Goal: Complete application form: Complete application form

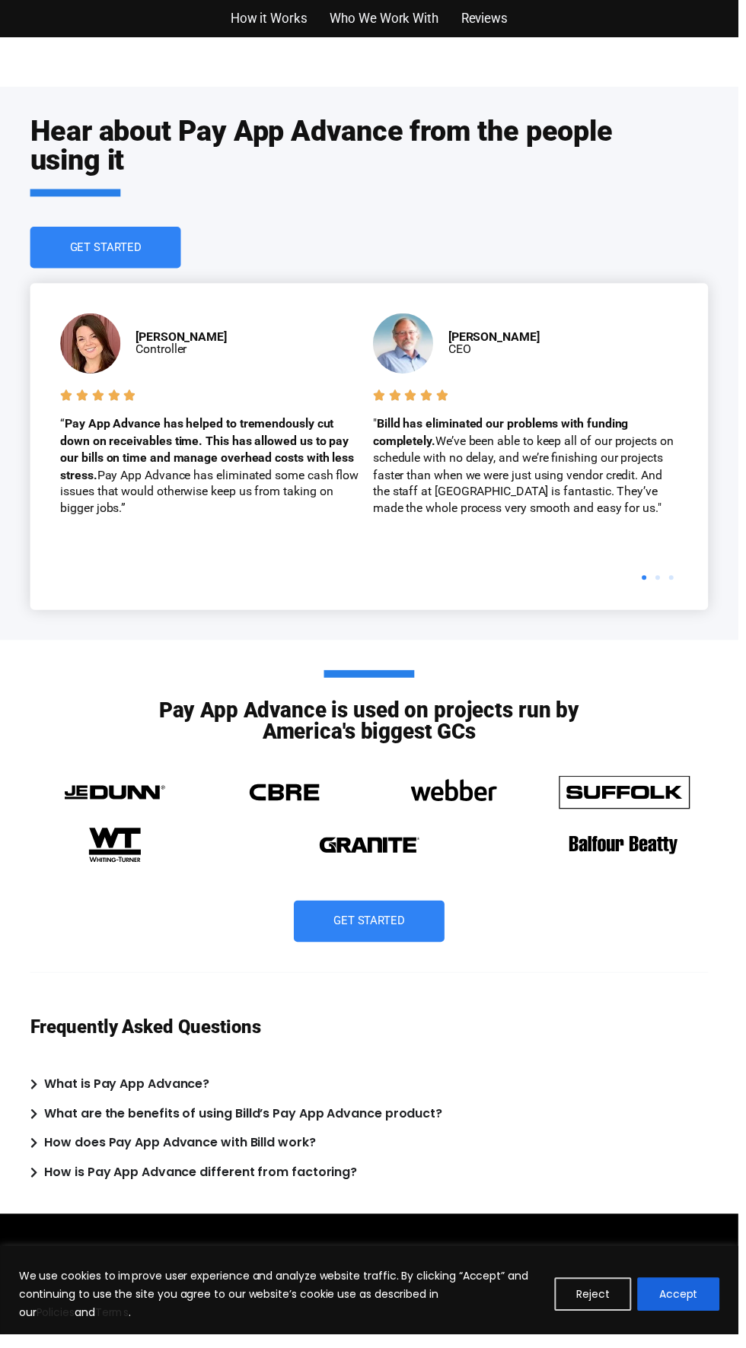
scroll to position [3873, 0]
click at [705, 1322] on button "Accept" at bounding box center [685, 1307] width 83 height 33
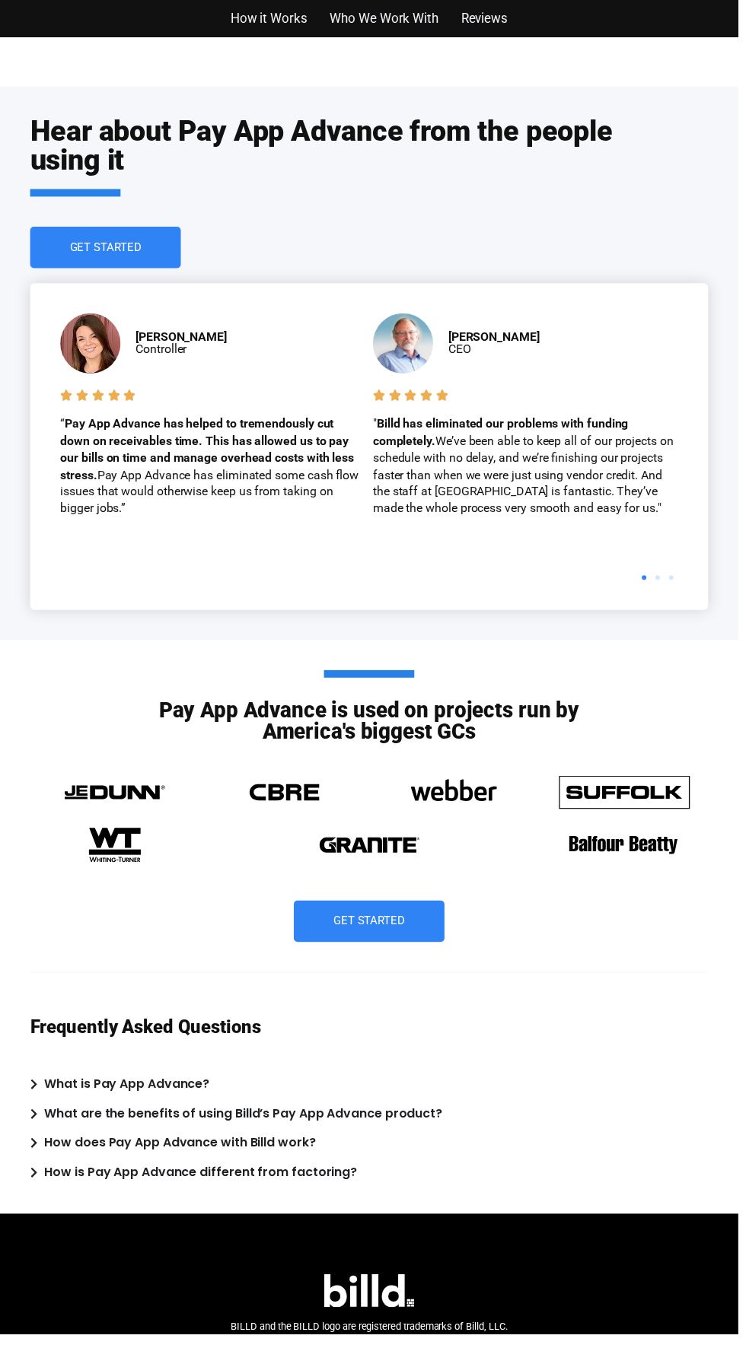
click at [129, 244] on span "Get Started" at bounding box center [107, 249] width 72 height 11
click at [148, 342] on b "Sarah Garcia" at bounding box center [183, 340] width 92 height 14
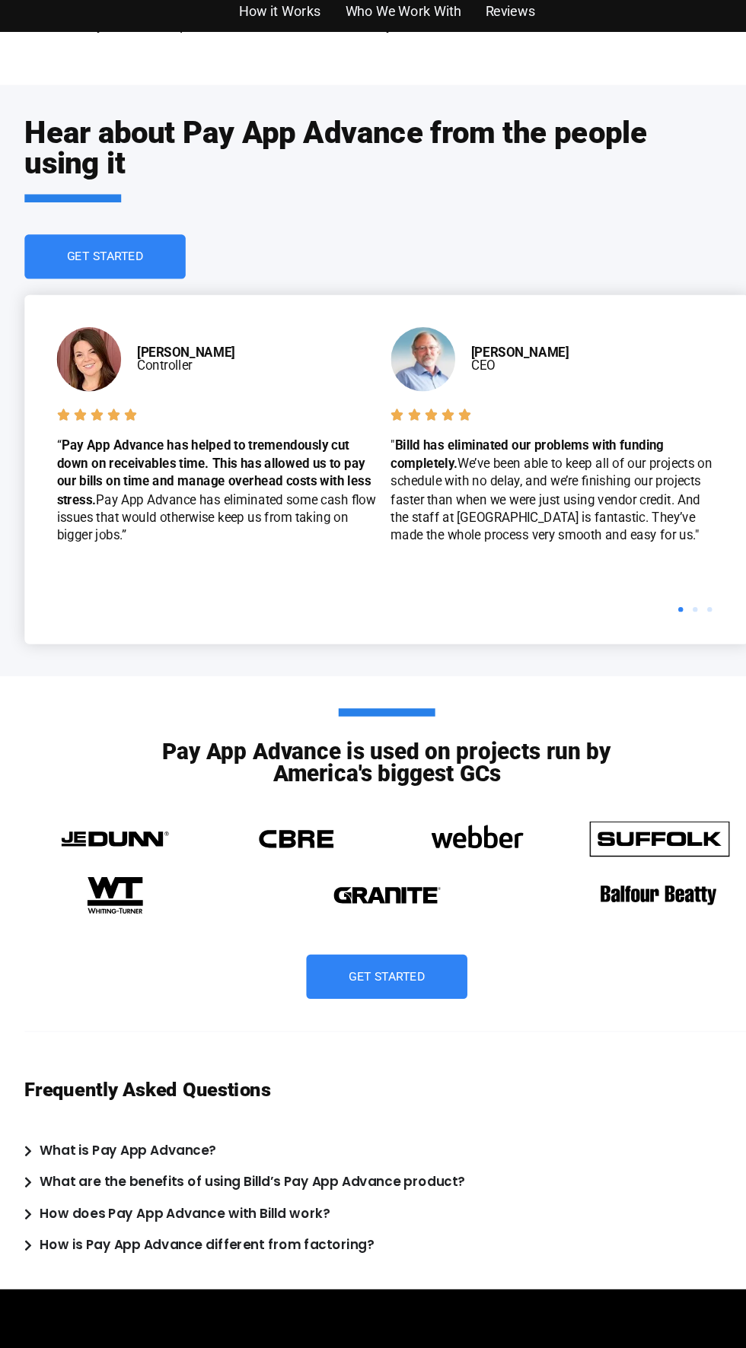
click at [141, 265] on link "Get Started" at bounding box center [106, 250] width 152 height 42
click at [157, 264] on link "Get Started" at bounding box center [106, 250] width 152 height 42
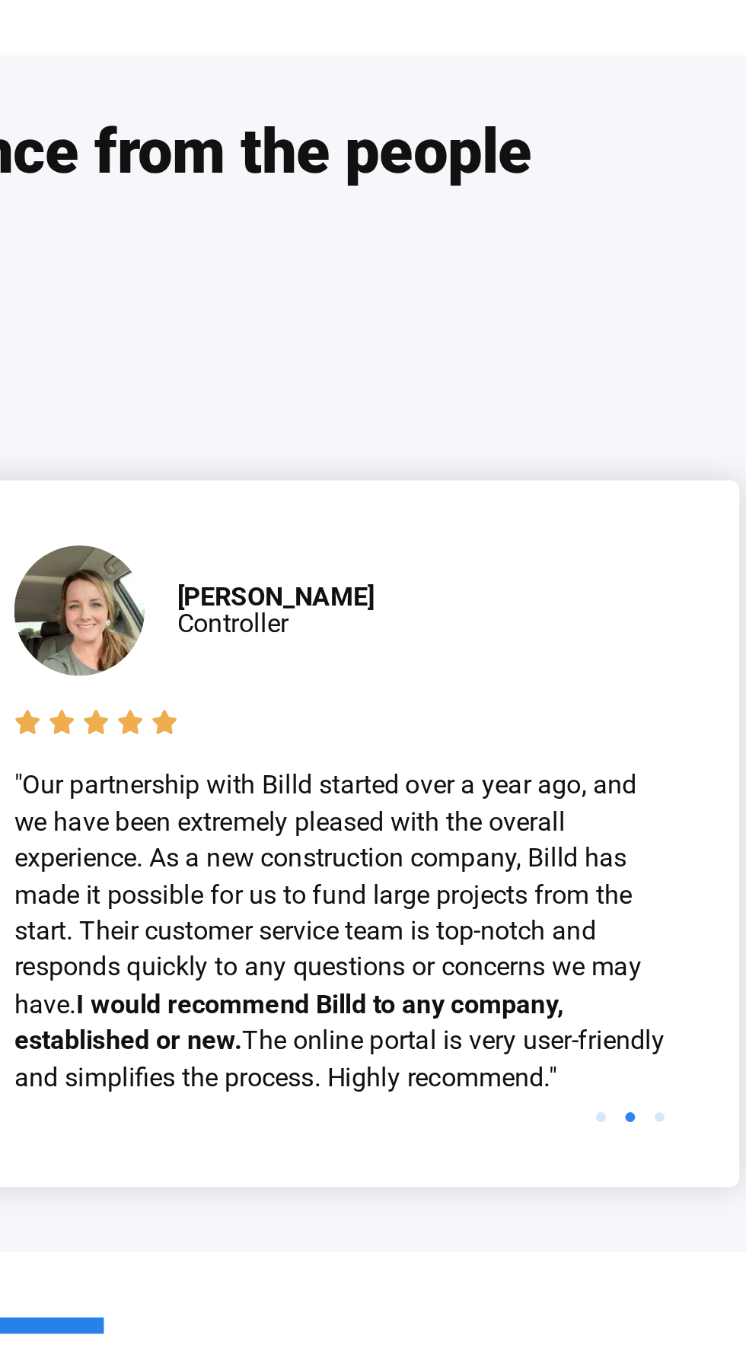
scroll to position [0, 0]
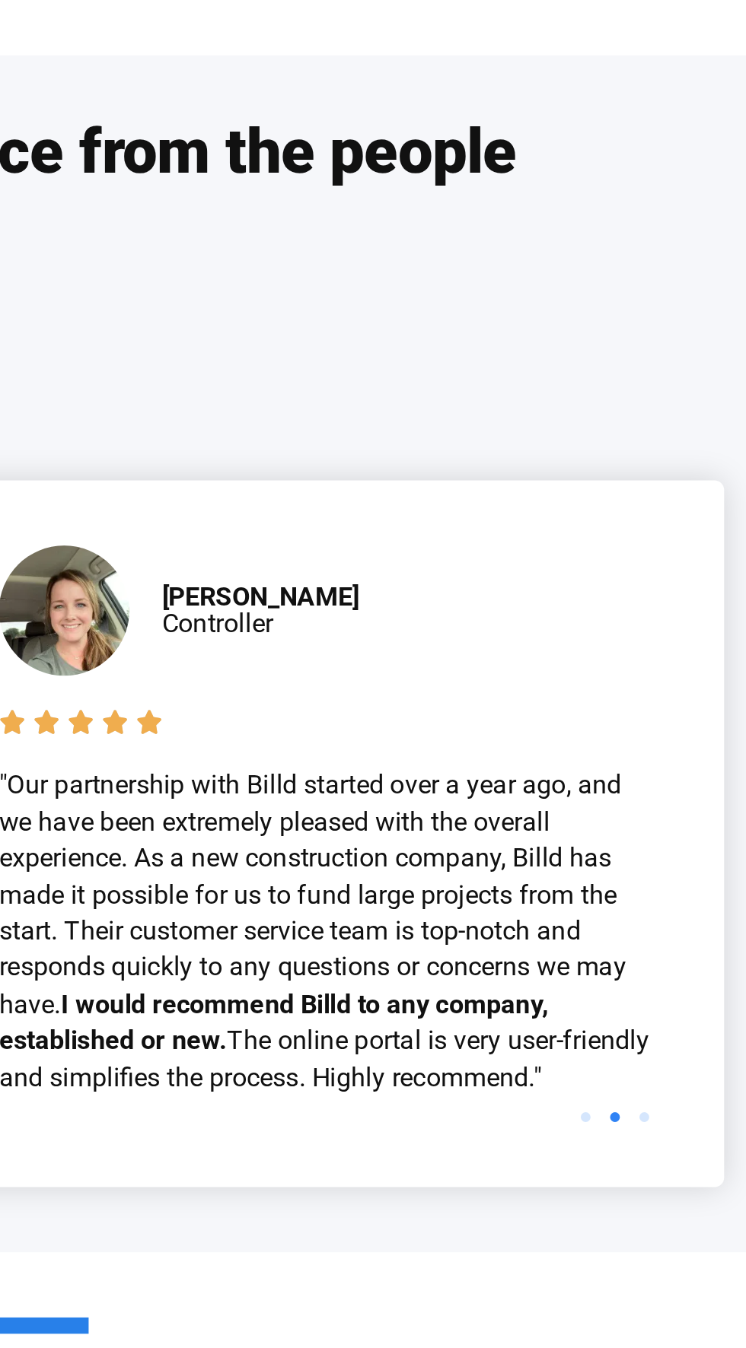
click at [523, 339] on b "Amanda Smith" at bounding box center [499, 340] width 92 height 14
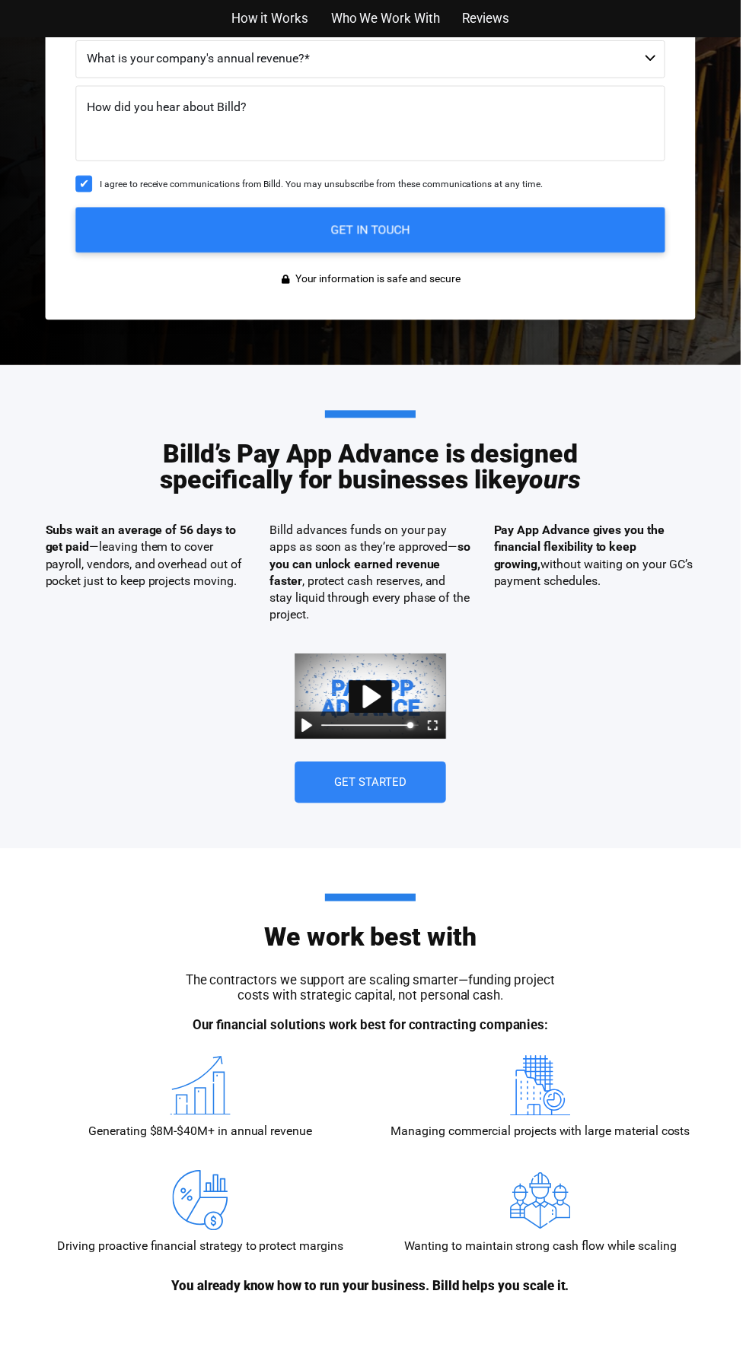
scroll to position [653, 0]
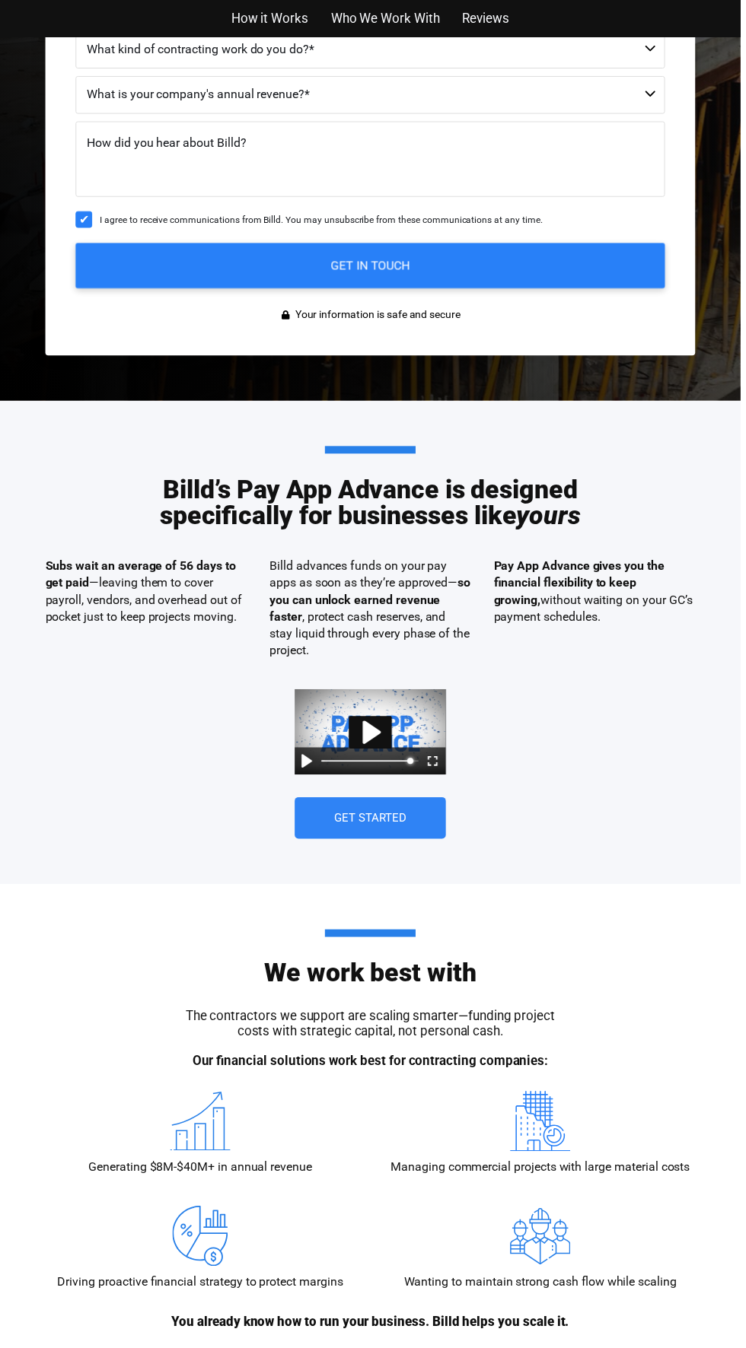
click at [347, 775] on div "Pause Play % buffered 00:00 Settings Captions Disabled Quality undefined Loop u…" at bounding box center [373, 766] width 152 height 27
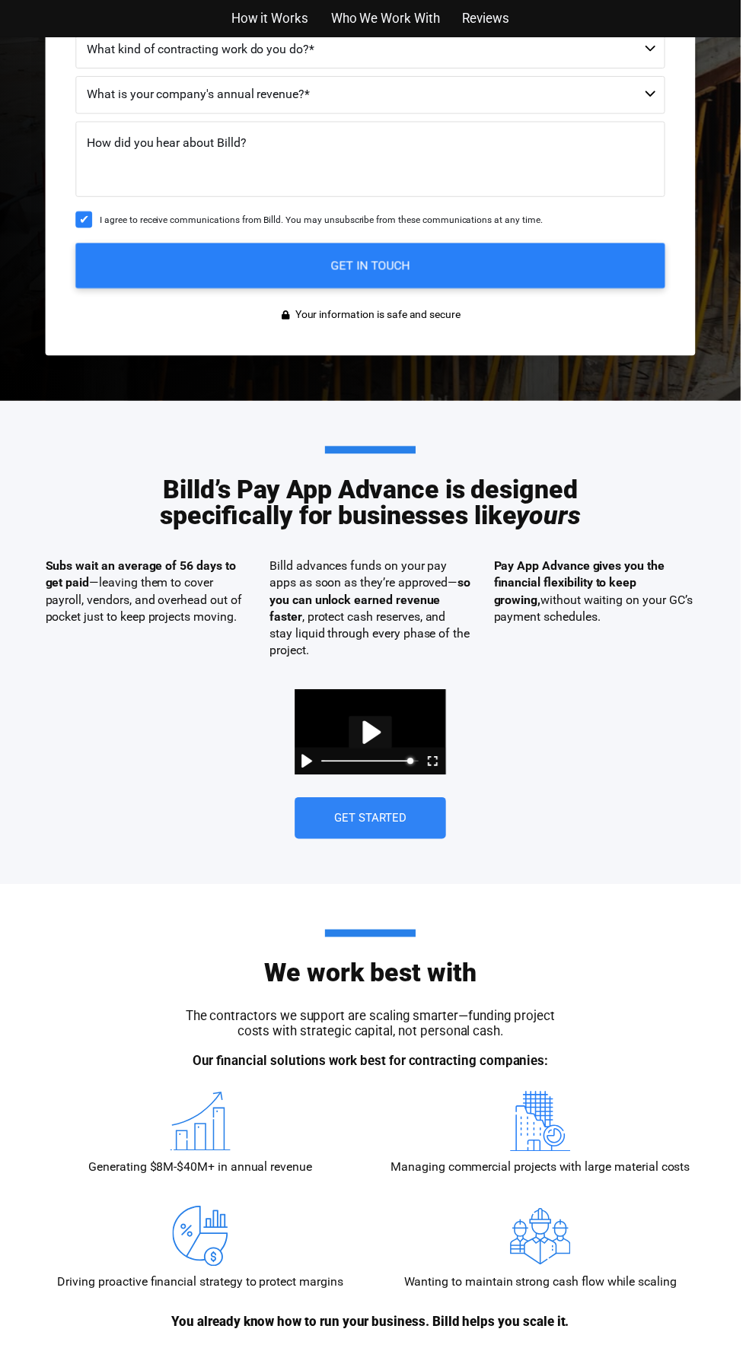
click at [369, 724] on button "Play" at bounding box center [373, 737] width 43 height 33
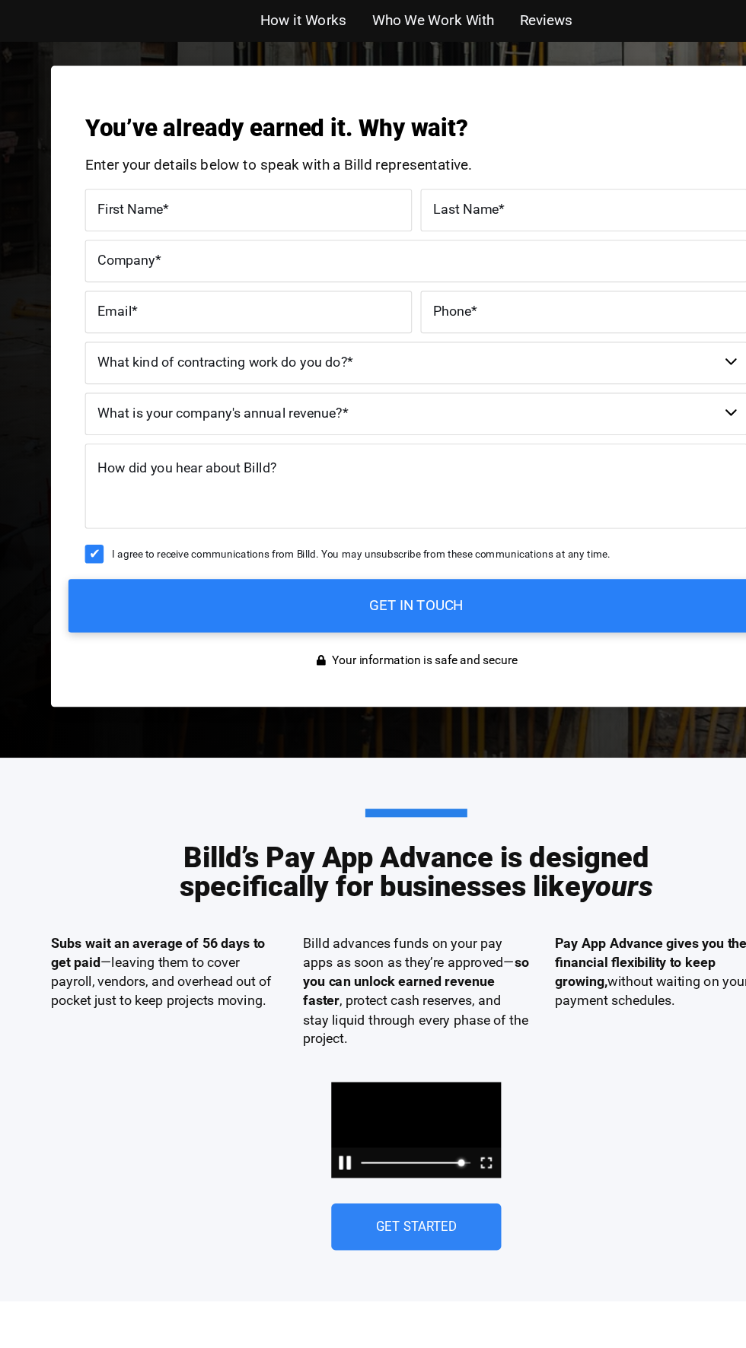
click at [520, 520] on input "GET IN TOUCH" at bounding box center [373, 544] width 623 height 48
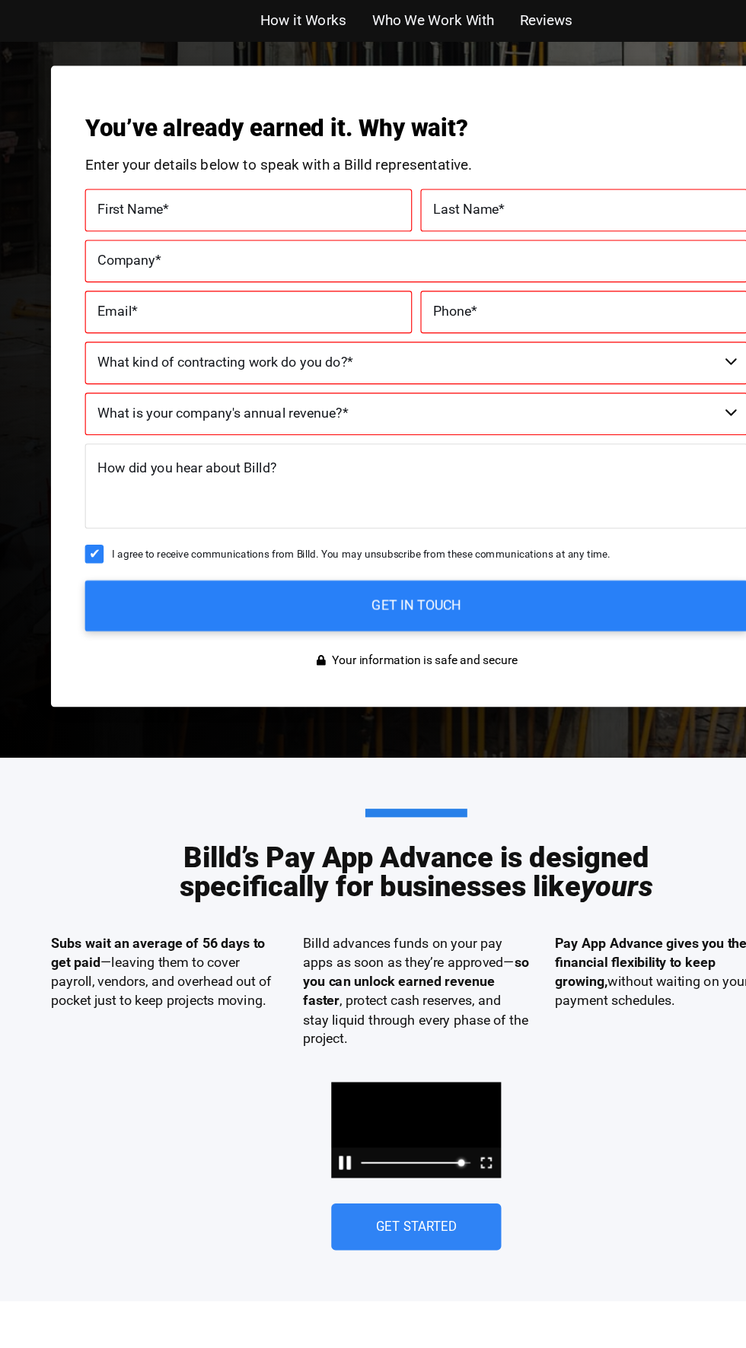
click at [263, 187] on label "First Name *" at bounding box center [222, 189] width 270 height 22
click at [263, 187] on input "First Name *" at bounding box center [222, 189] width 293 height 38
type input "96.84"
type input "Mi"
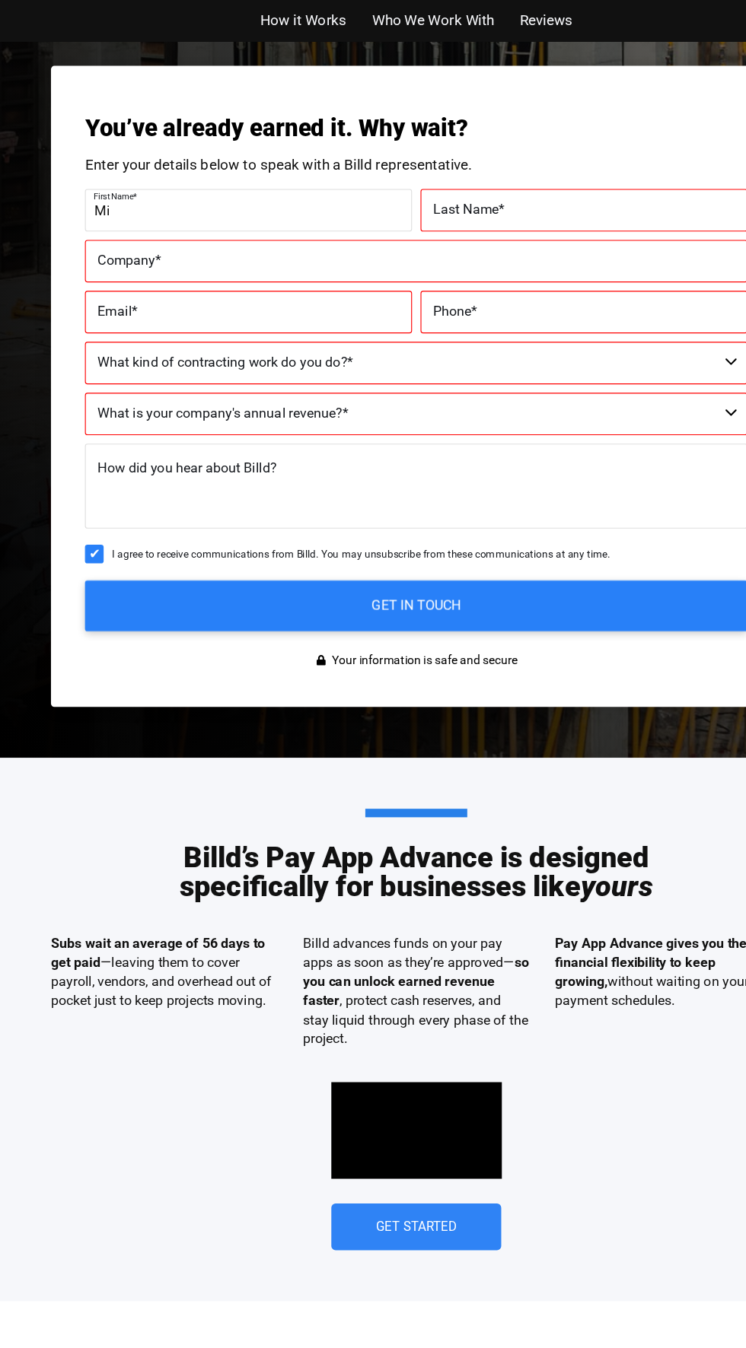
type input "98.49"
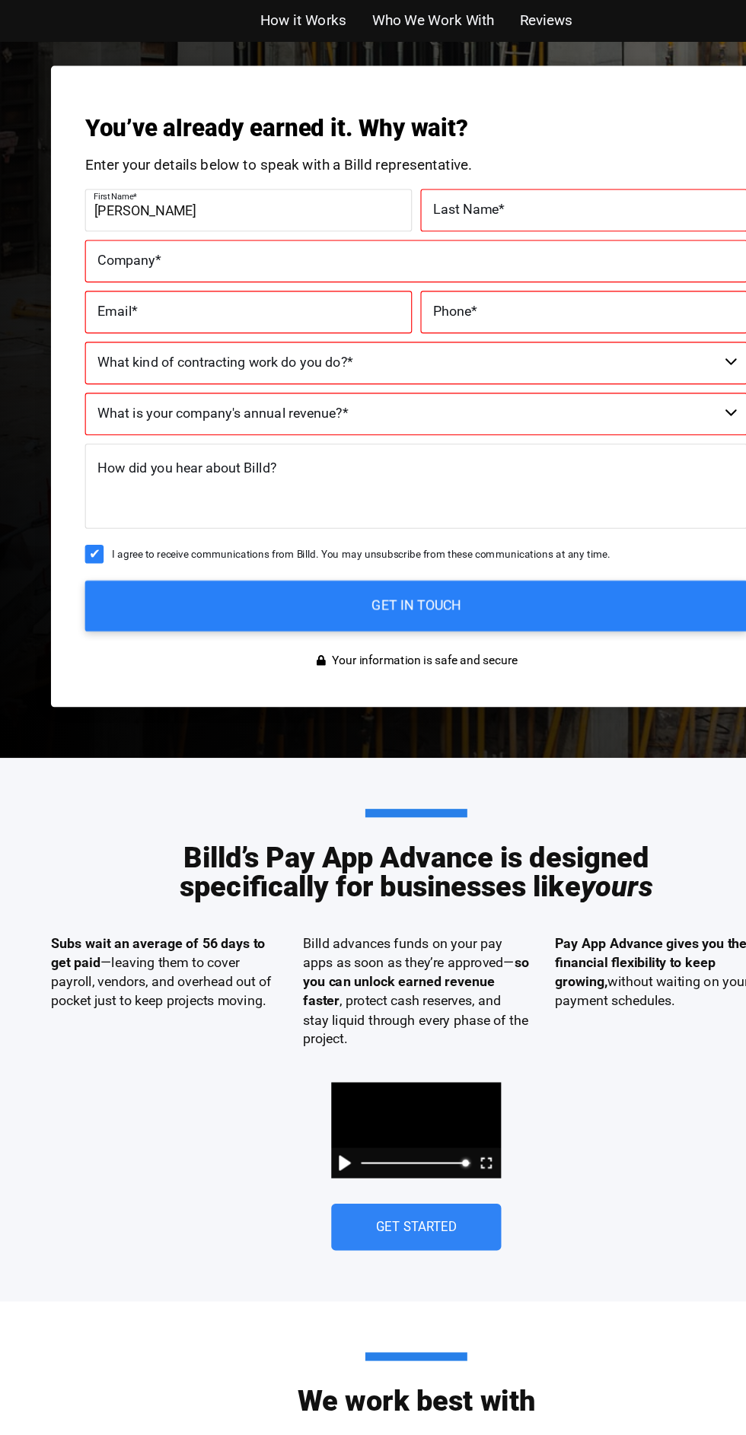
type input "Michael"
click at [539, 189] on label "Last Name *" at bounding box center [523, 189] width 270 height 22
click at [539, 189] on input "Last Name *" at bounding box center [523, 189] width 293 height 38
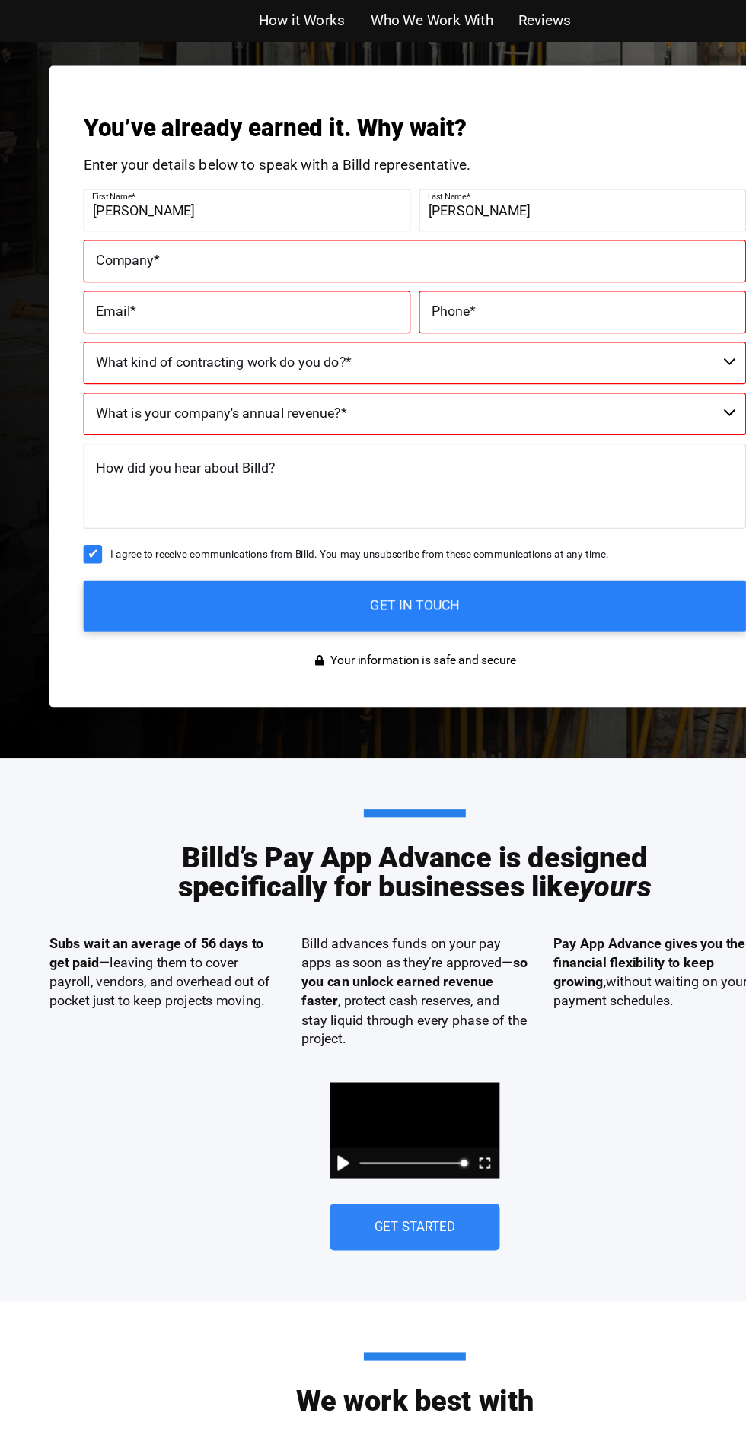
type input "Woodward"
click at [128, 266] on input "Email *" at bounding box center [222, 280] width 293 height 38
click at [136, 232] on span "Company" at bounding box center [113, 234] width 52 height 14
click at [136, 232] on input "Company *" at bounding box center [372, 234] width 593 height 38
type input "York creek rc"
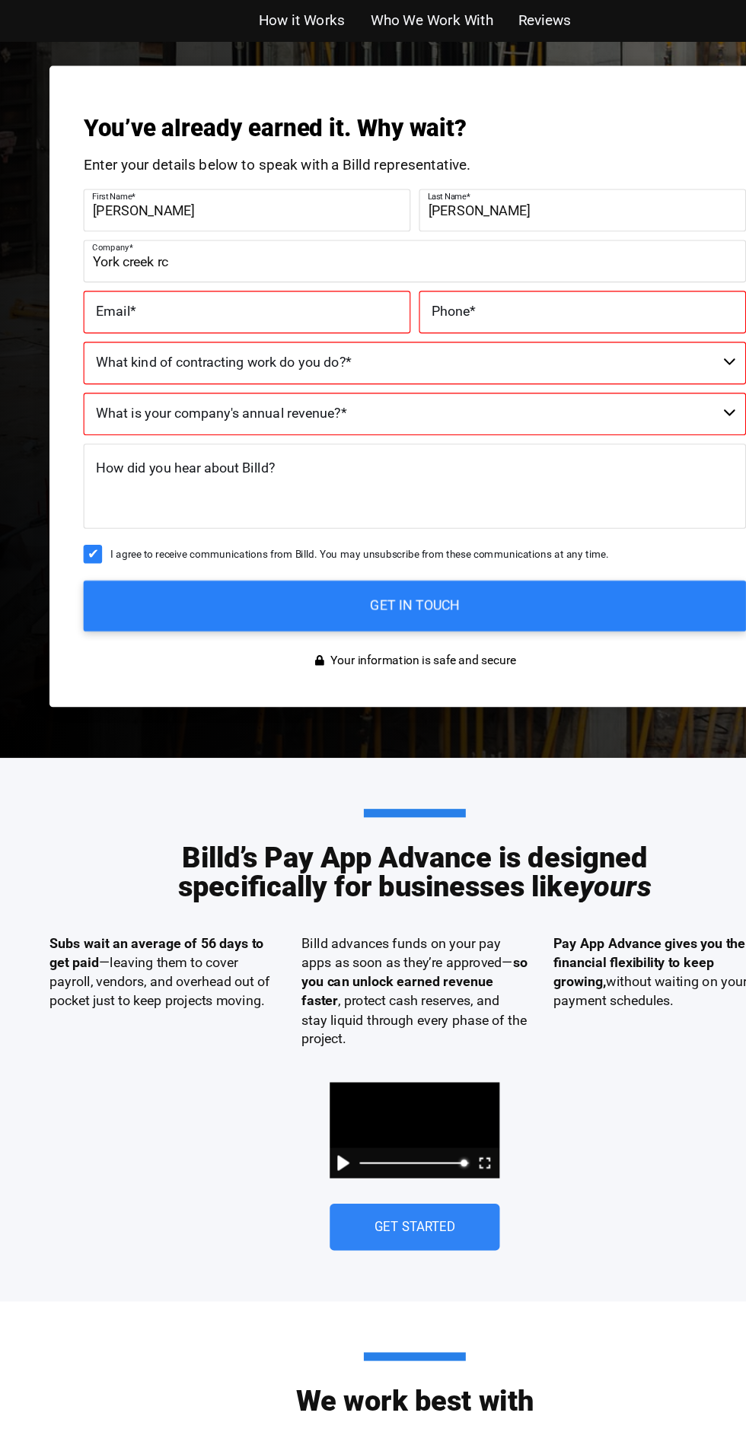
click at [99, 281] on span "Email" at bounding box center [102, 279] width 30 height 14
click at [99, 281] on input "Email *" at bounding box center [222, 280] width 293 height 38
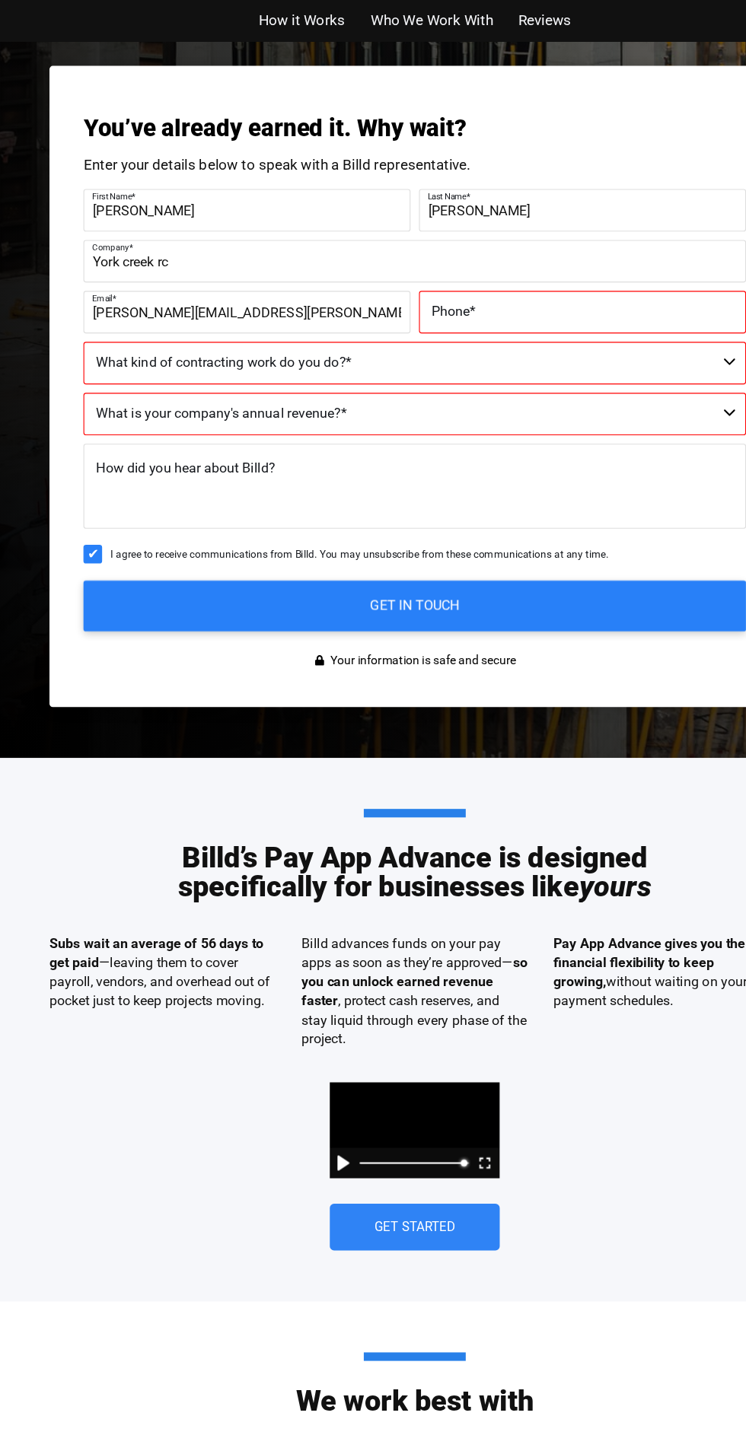
type input "michael.woodward@g.austincc.edu"
click at [536, 278] on label "Phone *" at bounding box center [523, 280] width 270 height 22
click at [536, 278] on input "Phone *" at bounding box center [523, 280] width 293 height 38
type input "(830) 837-4149"
click at [123, 327] on select "Residential - Our Services Do Not Apply Not a Contractor Commercial and Residen…" at bounding box center [372, 326] width 593 height 38
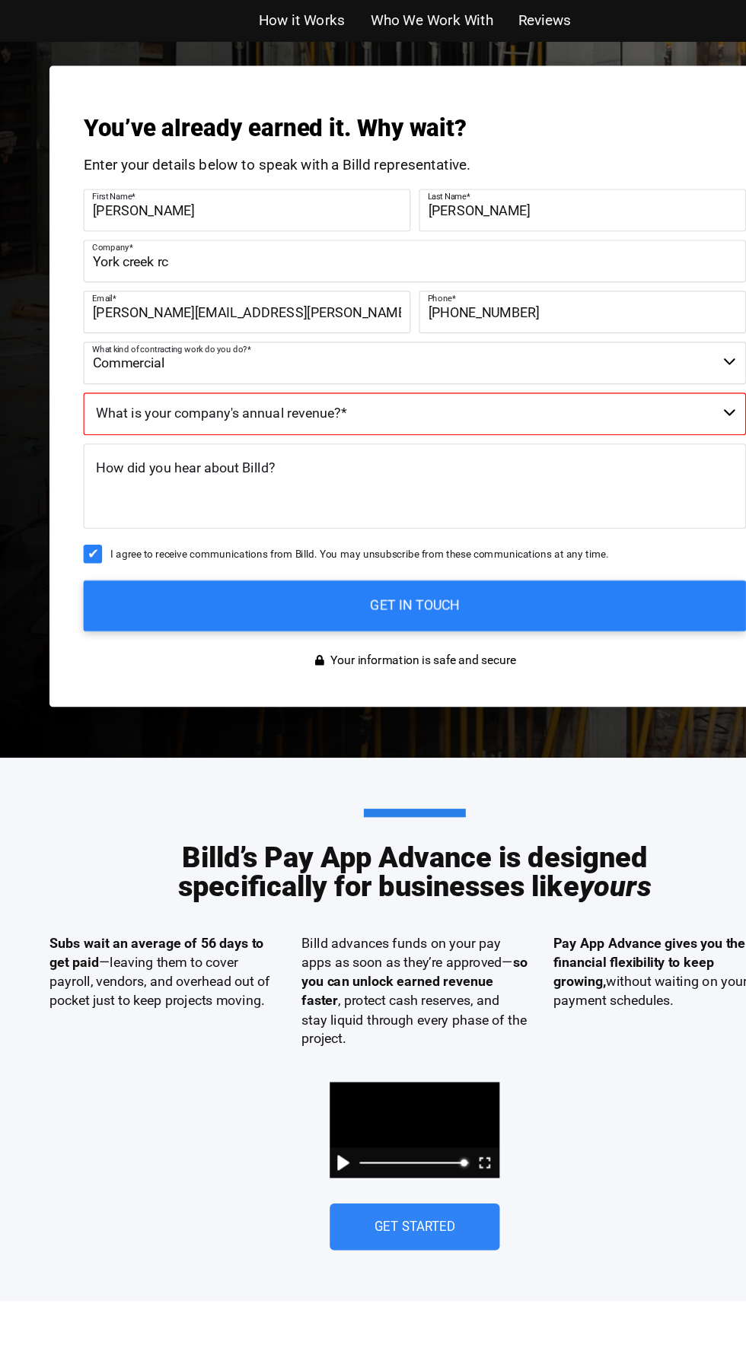
select select "Commercial and Residential"
click at [155, 422] on span "How did you hear about Billd?" at bounding box center [167, 419] width 161 height 14
click at [155, 422] on textarea "How did you hear about Billd?" at bounding box center [372, 436] width 593 height 76
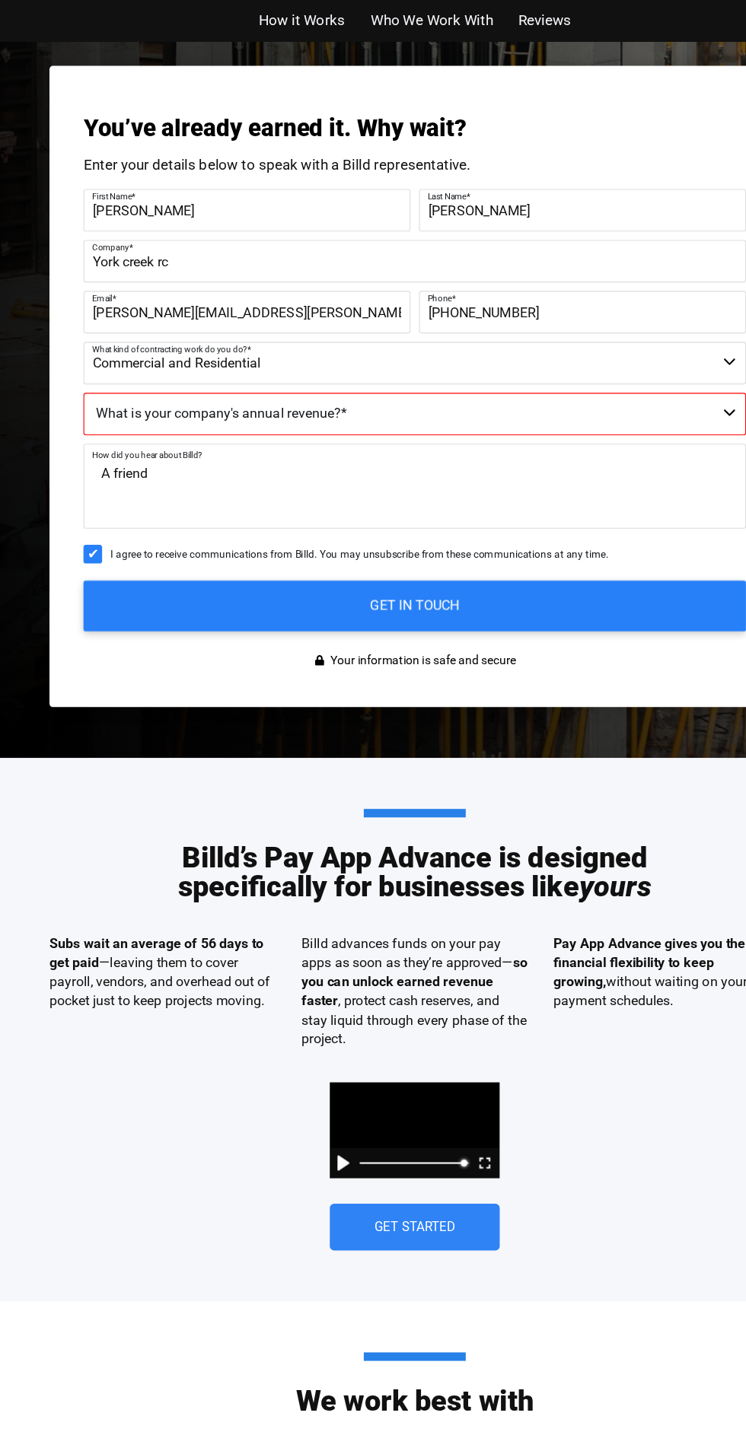
type textarea "A friend"
click at [161, 500] on span "I agree to receive communications from Billd. You may unsubscribe from these co…" at bounding box center [323, 497] width 446 height 11
click at [93, 500] on input "I agree to receive communications from Billd. You may unsubscribe from these co…" at bounding box center [84, 496] width 17 height 17
checkbox input "false"
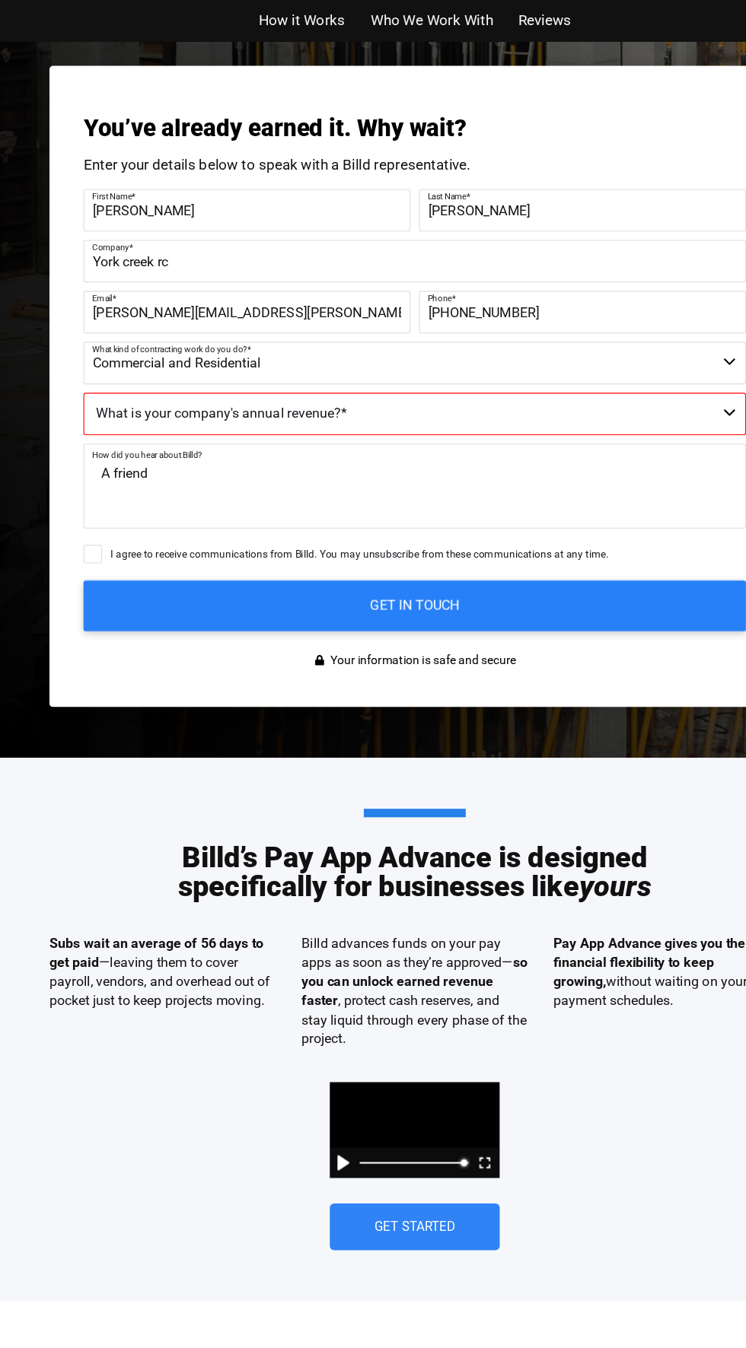
click at [167, 379] on select "Less than $1M $1M - $2M $2M - $4M $4M - $8M $8M - $25M $25M - $40M $40M +" at bounding box center [372, 371] width 593 height 38
select select "Less than $1M"
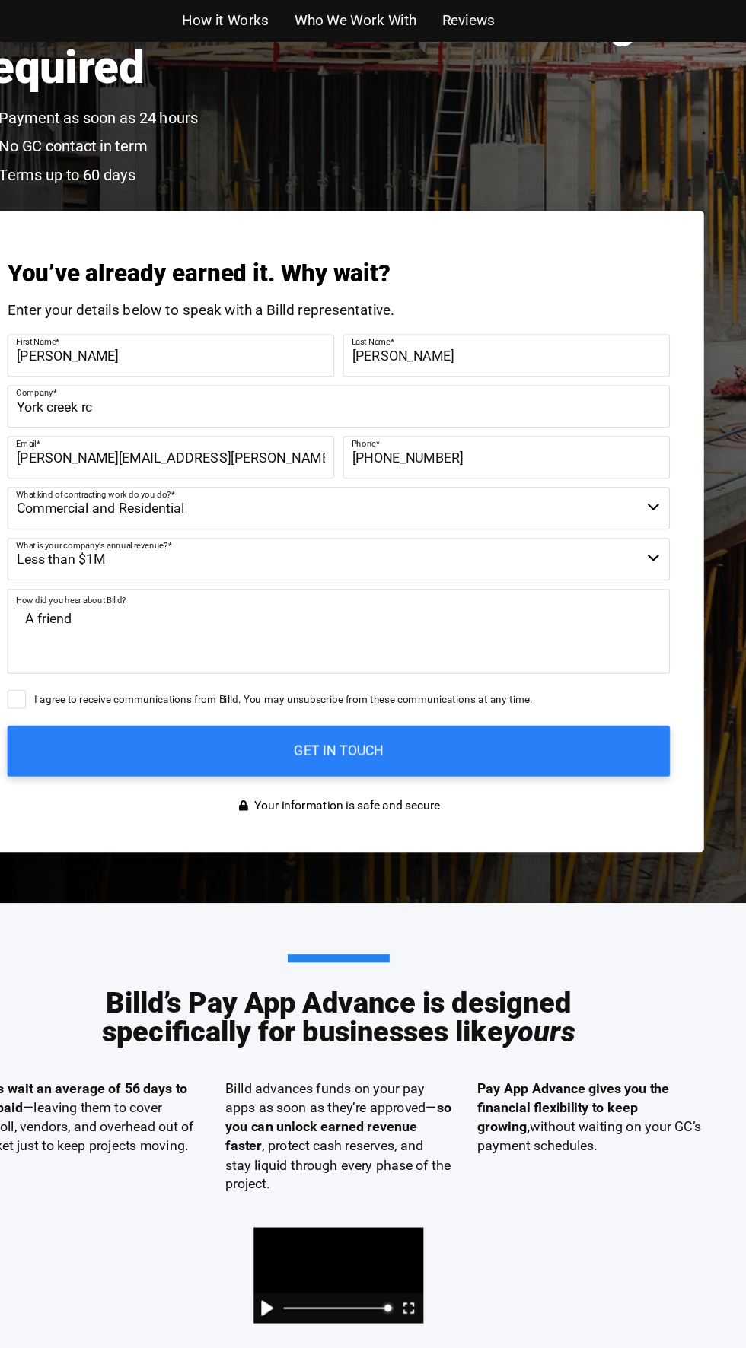
scroll to position [234, 0]
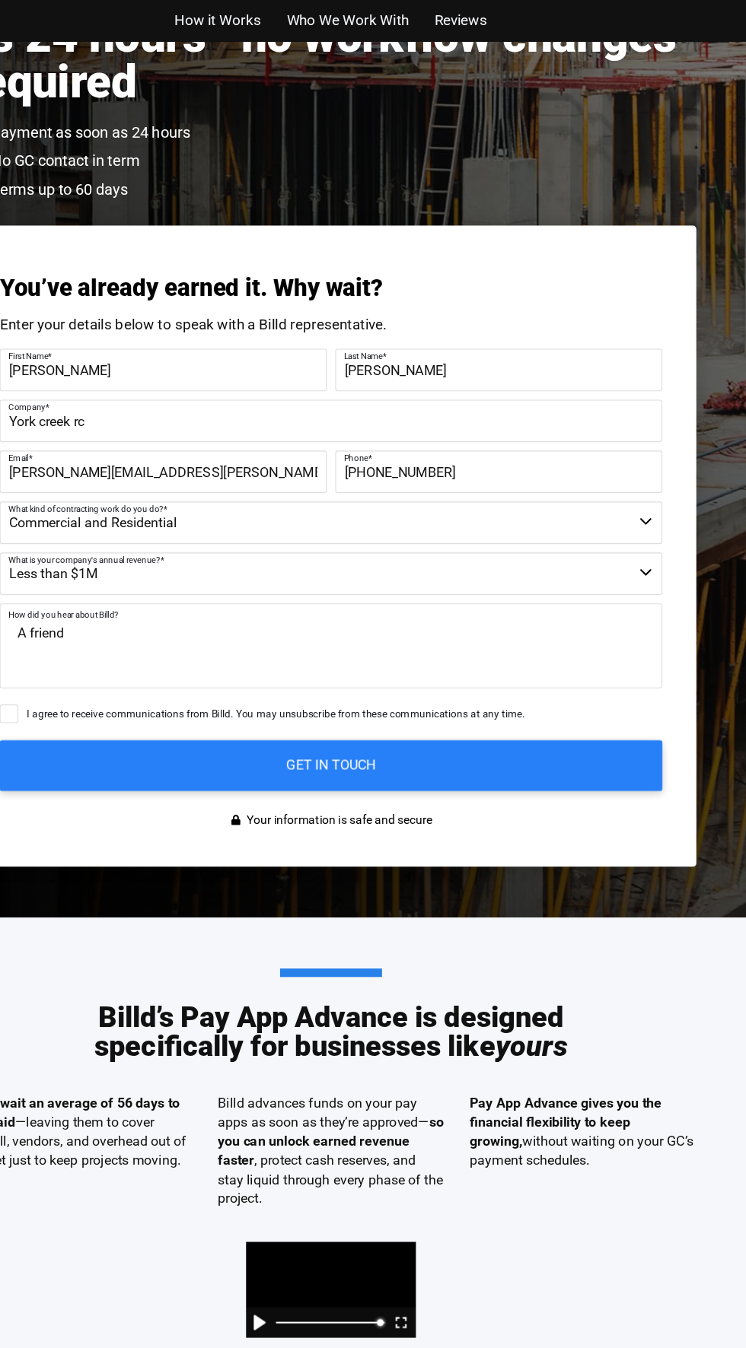
click at [84, 638] on input "I agree to receive communications from Billd. You may unsubscribe from these co…" at bounding box center [84, 640] width 17 height 17
checkbox input "true"
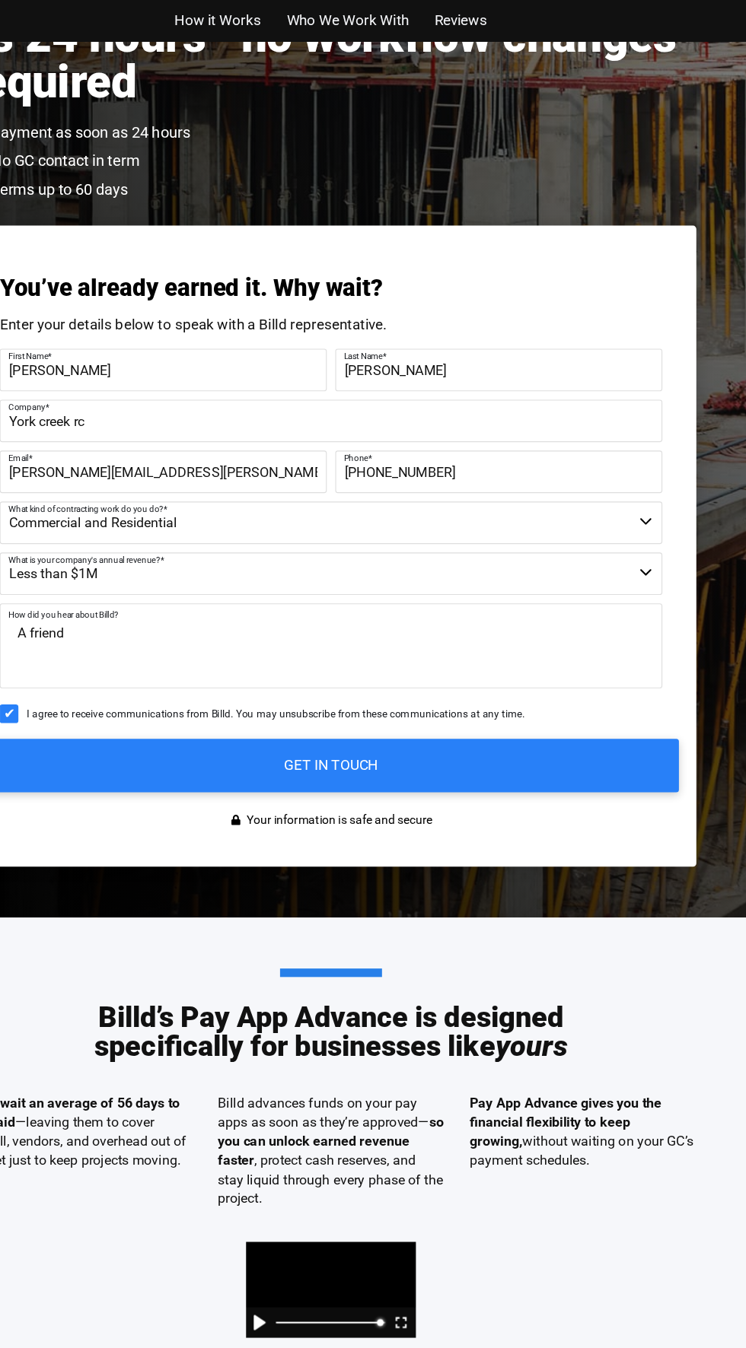
click at [131, 689] on input "GET IN TOUCH" at bounding box center [373, 687] width 623 height 48
